Goal: Find specific page/section: Find specific page/section

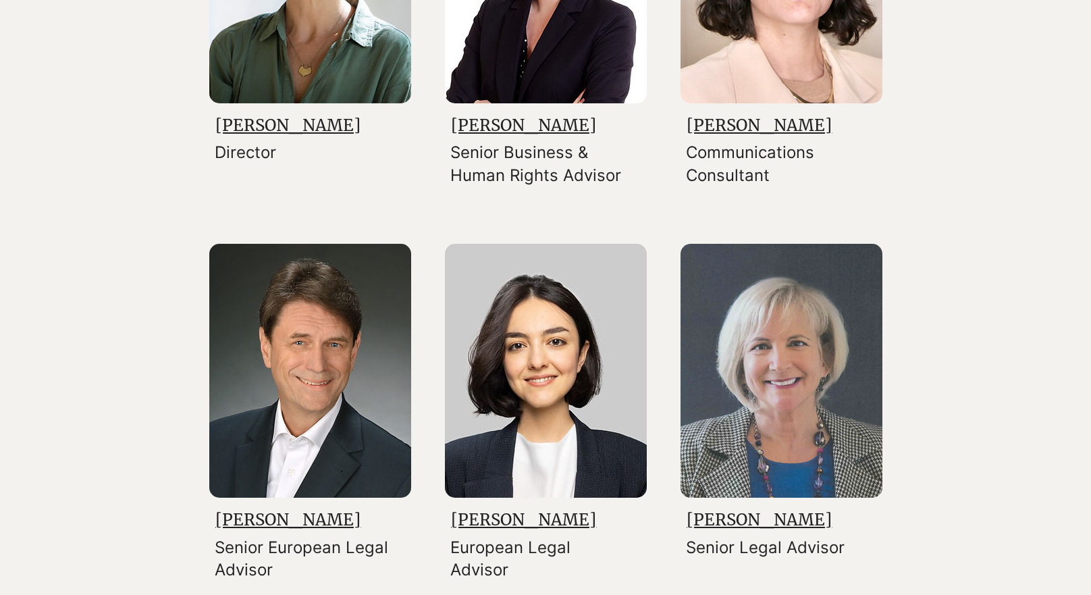
scroll to position [573, 0]
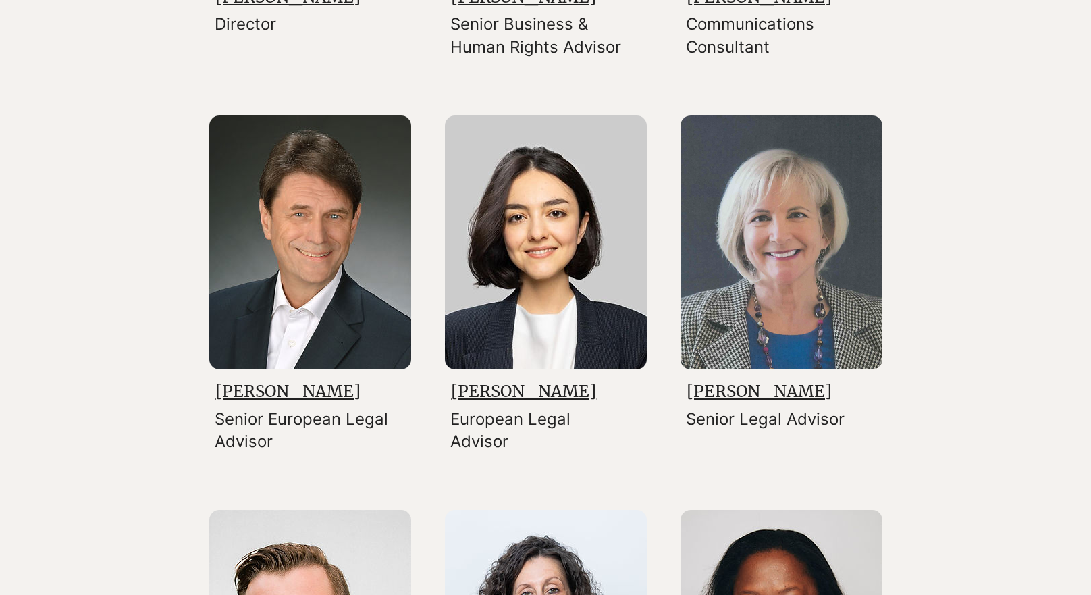
click at [724, 395] on link "[PERSON_NAME]" at bounding box center [759, 391] width 145 height 21
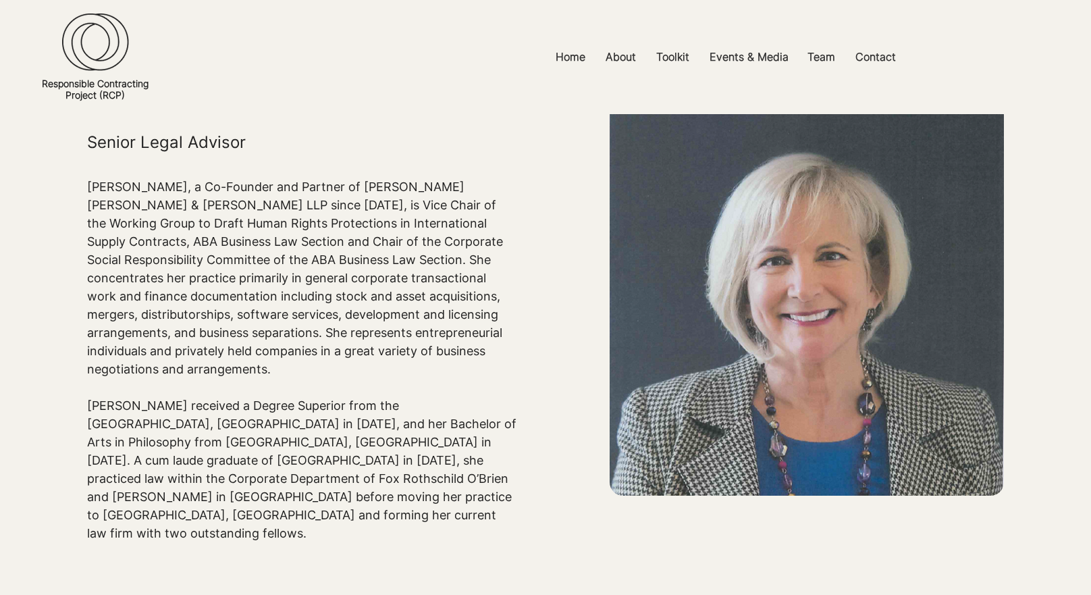
scroll to position [99, 0]
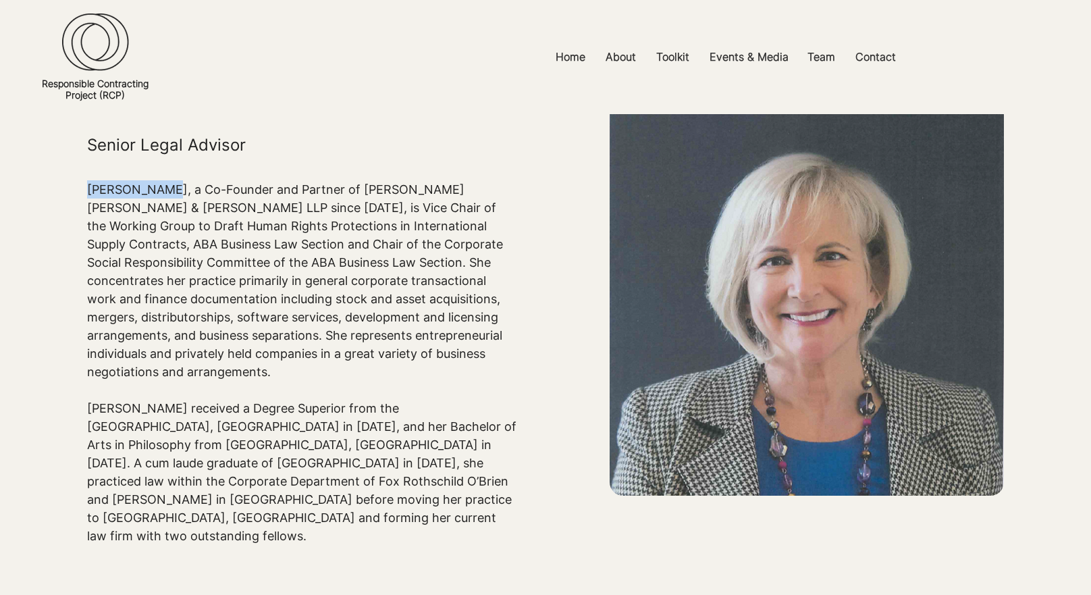
drag, startPoint x: 90, startPoint y: 188, endPoint x: 168, endPoint y: 188, distance: 78.3
click at [168, 188] on p "[PERSON_NAME], a Co-Founder and Partner of [PERSON_NAME] [PERSON_NAME] & [PERSO…" at bounding box center [302, 280] width 430 height 201
copy p "[PERSON_NAME]"
click at [764, 57] on p "Events & Media" at bounding box center [749, 57] width 93 height 30
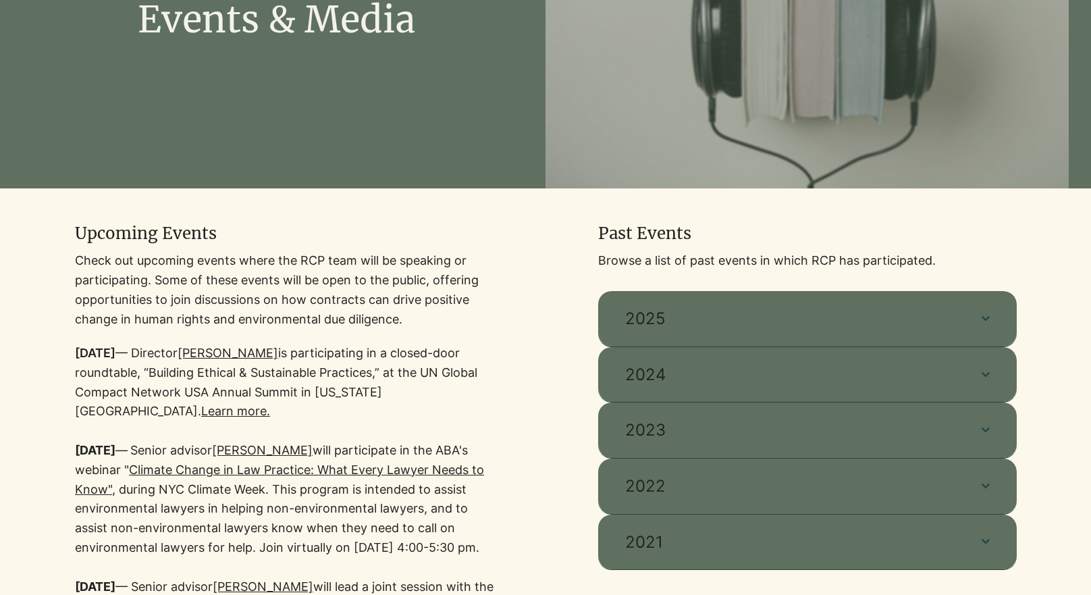
scroll to position [286, 0]
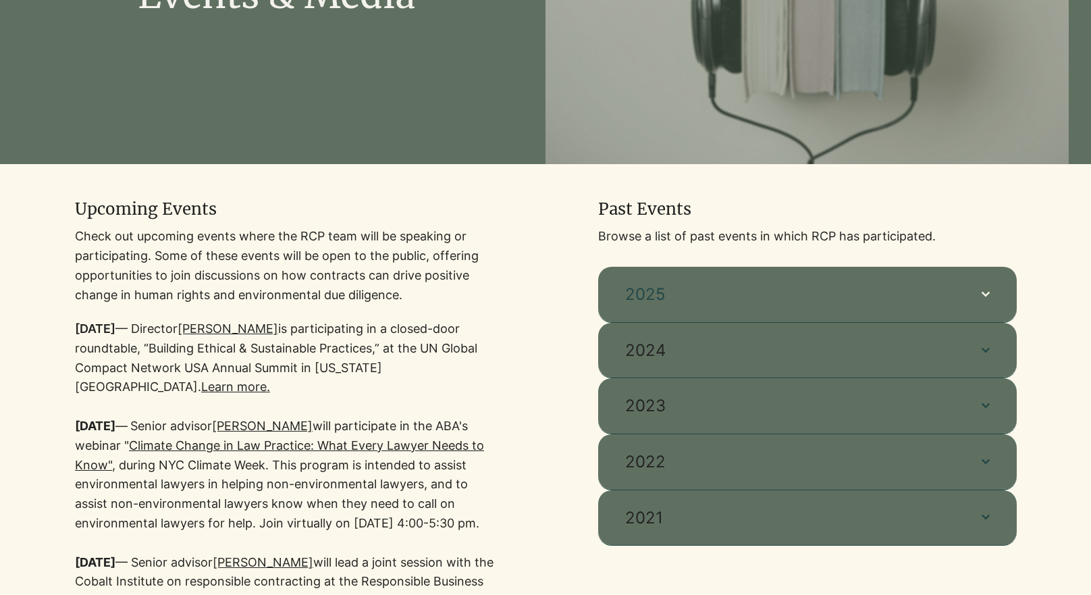
click at [672, 286] on span "2025" at bounding box center [790, 294] width 330 height 23
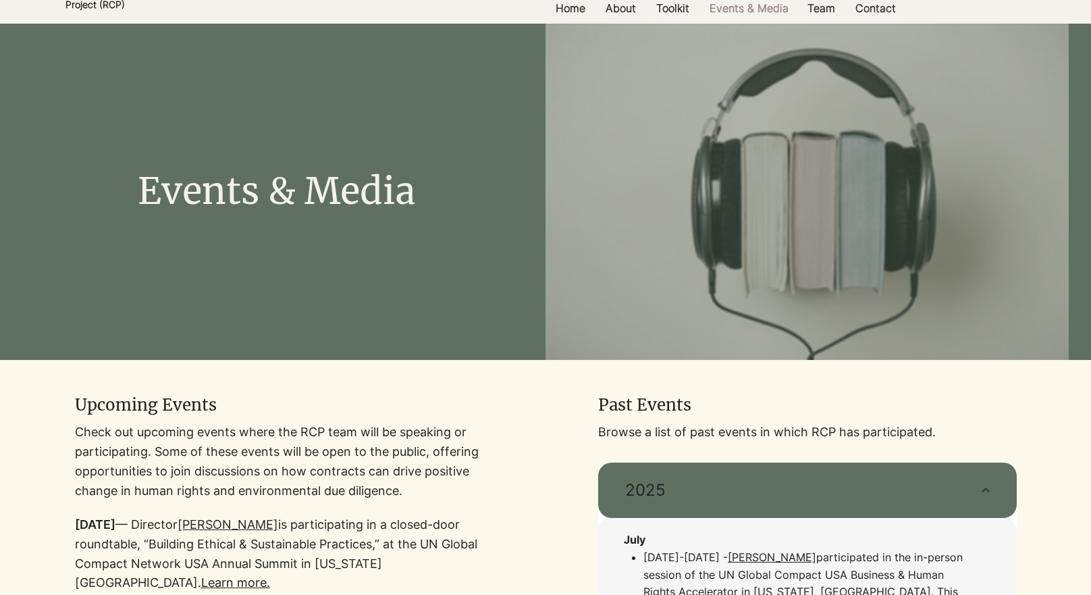
scroll to position [0, 0]
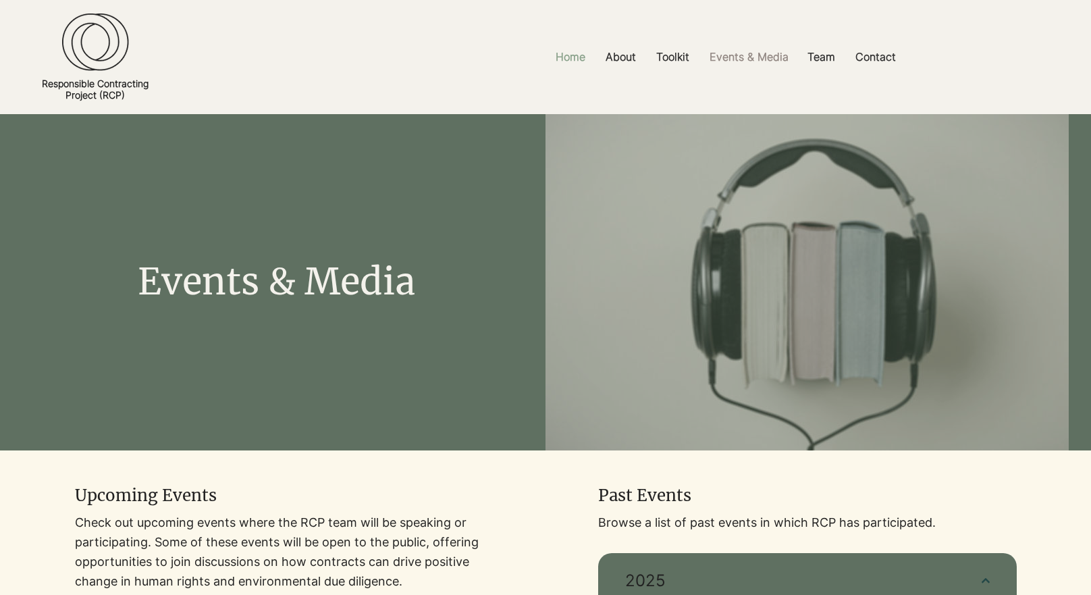
click at [554, 57] on p "Home" at bounding box center [570, 57] width 43 height 30
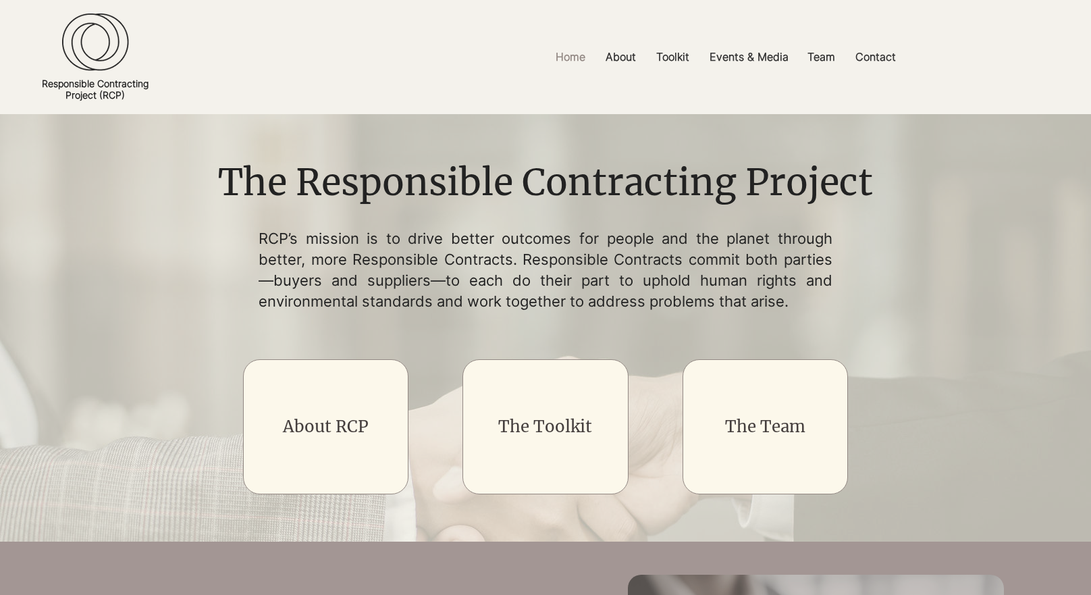
scroll to position [459, 0]
